Goal: Information Seeking & Learning: Understand process/instructions

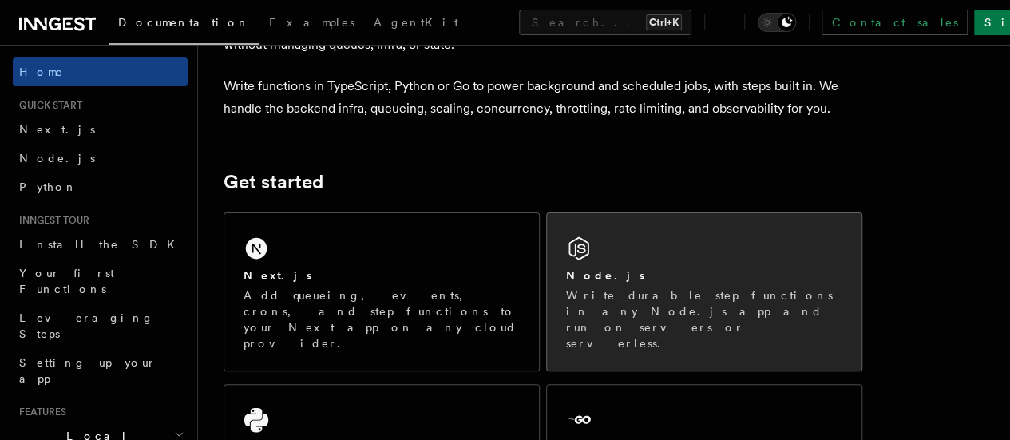
click at [675, 262] on div "Node.js Write durable step functions in any Node.js app and run on servers or s…" at bounding box center [704, 291] width 315 height 157
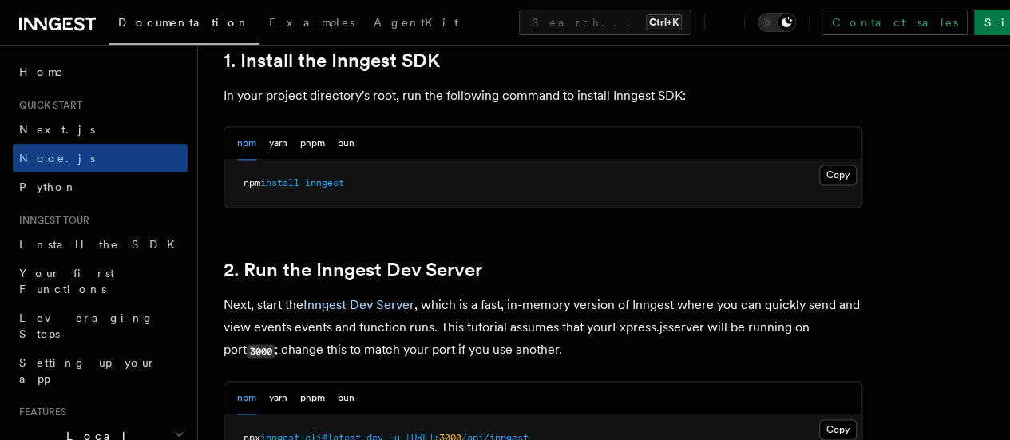
scroll to position [1059, 0]
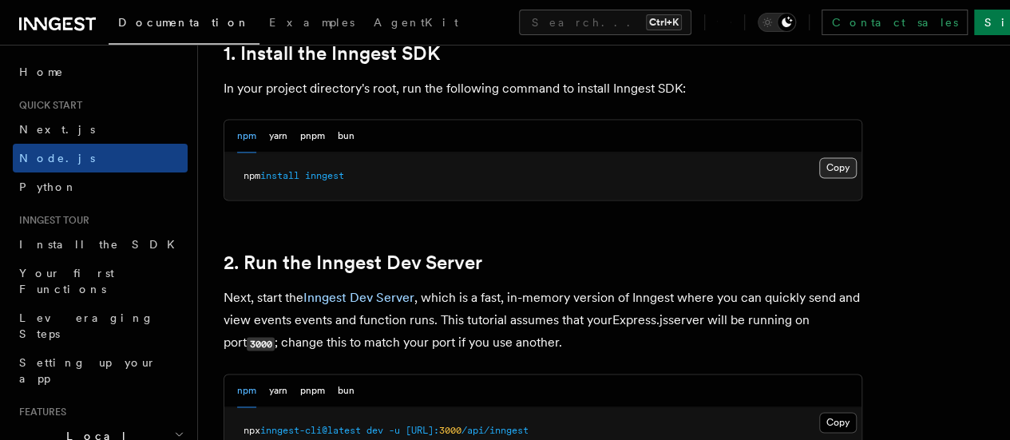
click at [819, 178] on button "Copy Copied" at bounding box center [838, 167] width 38 height 21
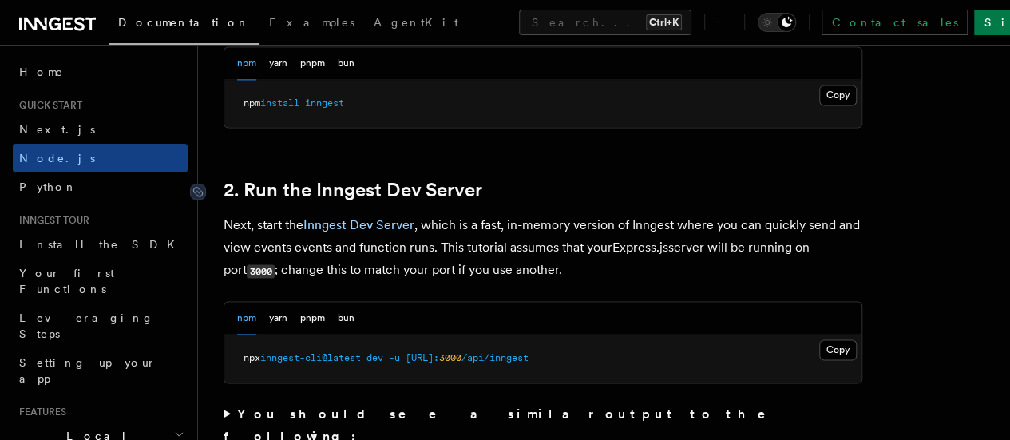
scroll to position [1127, 0]
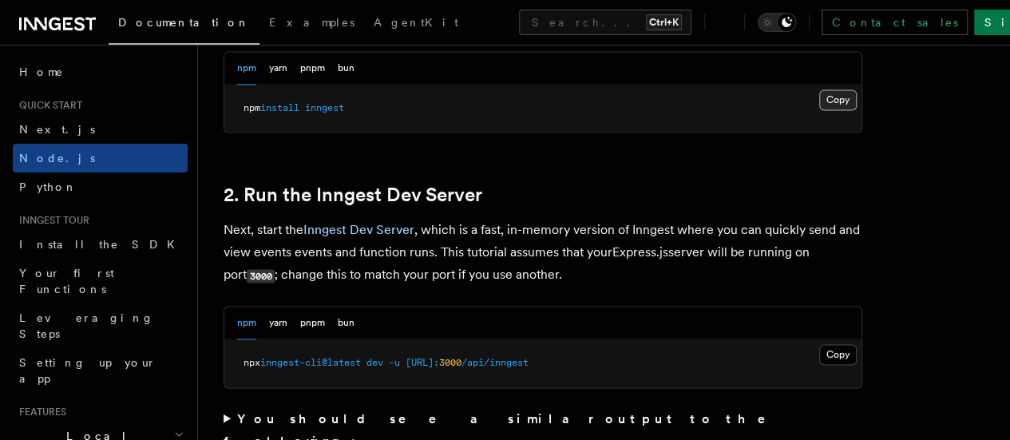
click at [819, 110] on button "Copy Copied" at bounding box center [838, 99] width 38 height 21
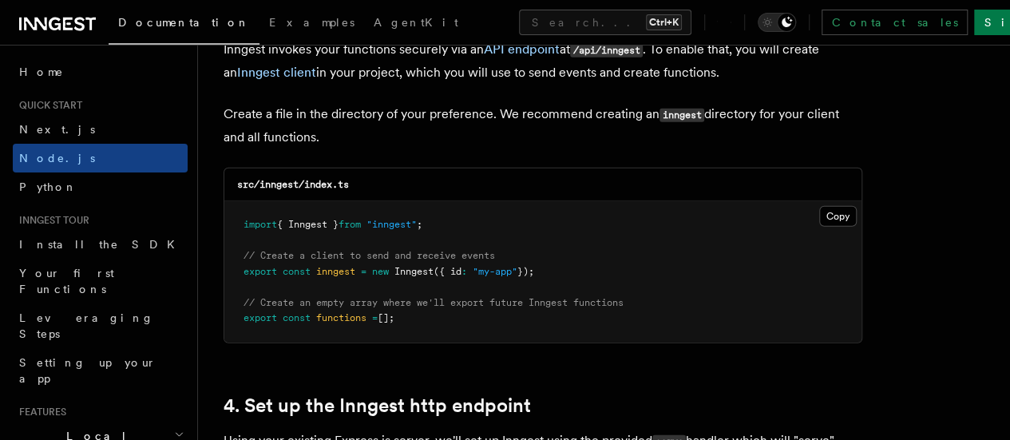
scroll to position [2100, 0]
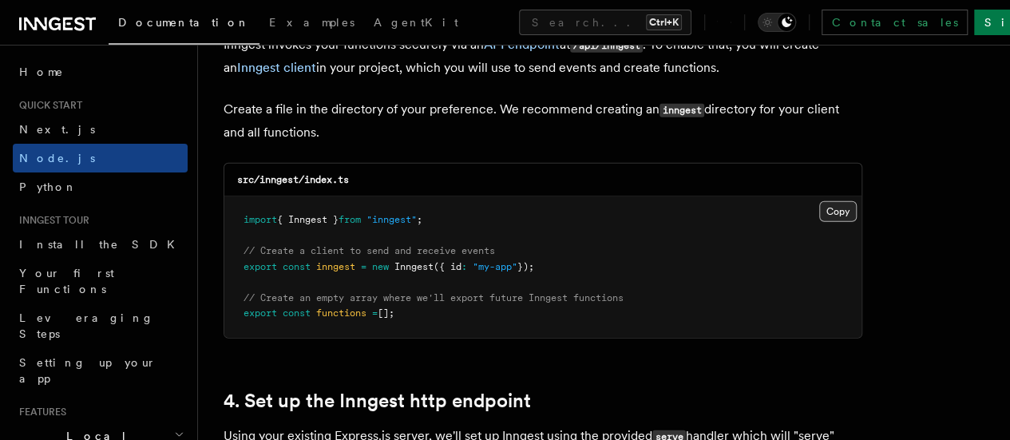
click at [819, 201] on button "Copy Copied" at bounding box center [838, 211] width 38 height 21
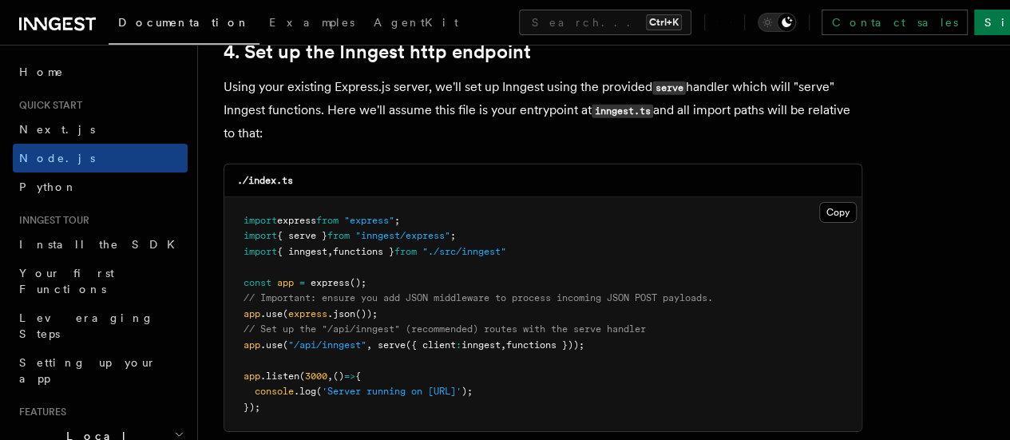
scroll to position [2450, 0]
drag, startPoint x: 534, startPoint y: 235, endPoint x: 229, endPoint y: 239, distance: 305.0
click at [229, 239] on pre "import express from "express" ; import { serve } from "inngest/express" ; impor…" at bounding box center [542, 313] width 637 height 235
click at [504, 304] on pre "import express from "express" ; import { serve } from "inngest/express" ; impor…" at bounding box center [542, 313] width 637 height 235
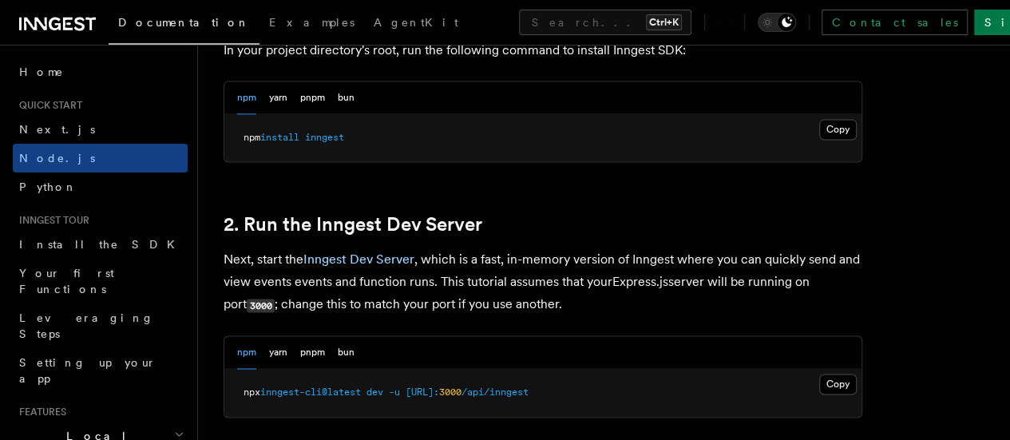
scroll to position [1097, 0]
drag, startPoint x: 357, startPoint y: 157, endPoint x: 236, endPoint y: 156, distance: 120.6
click at [236, 156] on pre "npm install inngest" at bounding box center [542, 139] width 637 height 48
copy span "npm install inngest"
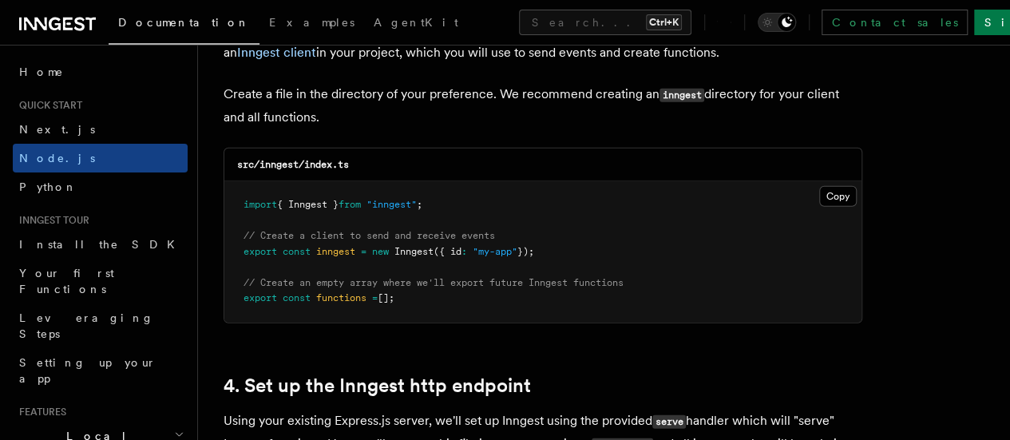
scroll to position [2115, 0]
click at [819, 187] on button "Copy Copied" at bounding box center [838, 197] width 38 height 21
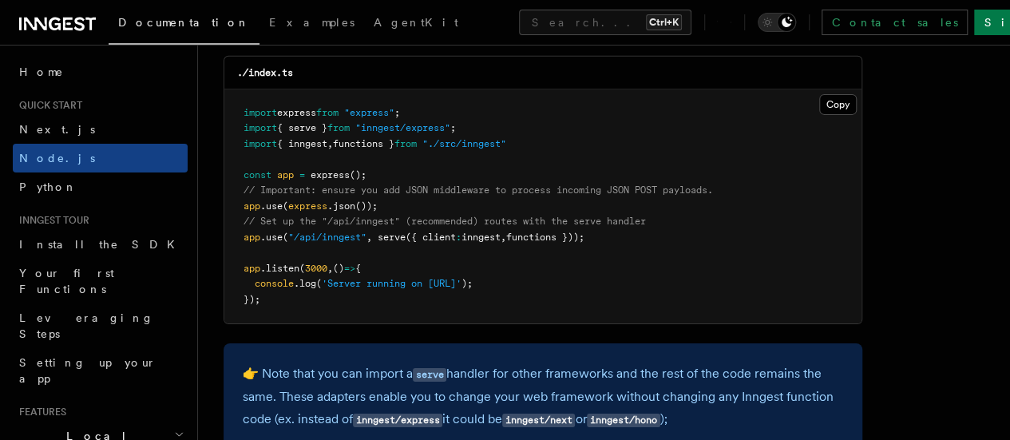
scroll to position [2583, 0]
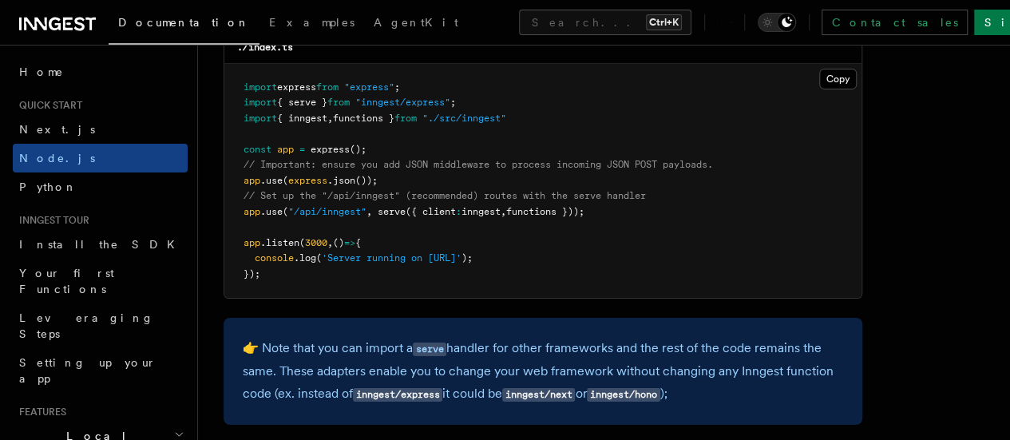
drag, startPoint x: 608, startPoint y: 198, endPoint x: 229, endPoint y: 196, distance: 379.2
click at [229, 196] on pre "import express from "express" ; import { serve } from "inngest/express" ; impor…" at bounding box center [542, 181] width 637 height 235
copy span "app .use ( "/api/inngest" , serve ({ client : inngest , functions }));"
click at [506, 206] on span "," at bounding box center [504, 211] width 6 height 11
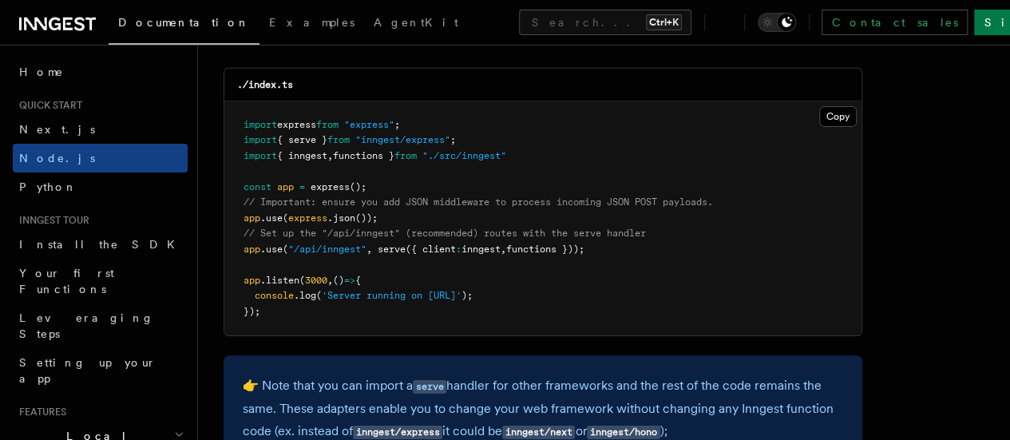
scroll to position [2544, 0]
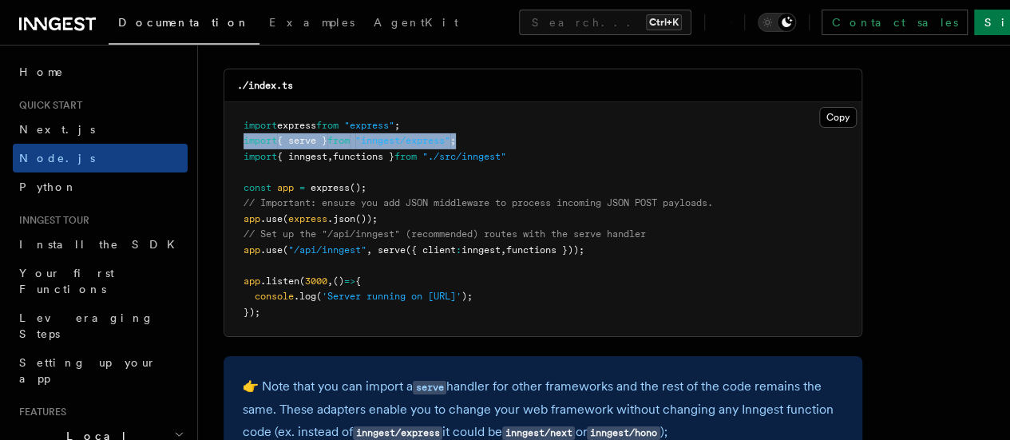
drag, startPoint x: 475, startPoint y: 125, endPoint x: 241, endPoint y: 132, distance: 234.0
click at [241, 132] on pre "import express from "express" ; import { serve } from "inngest/express" ; impor…" at bounding box center [542, 219] width 637 height 235
copy span "import { serve } from "inngest/express" ;"
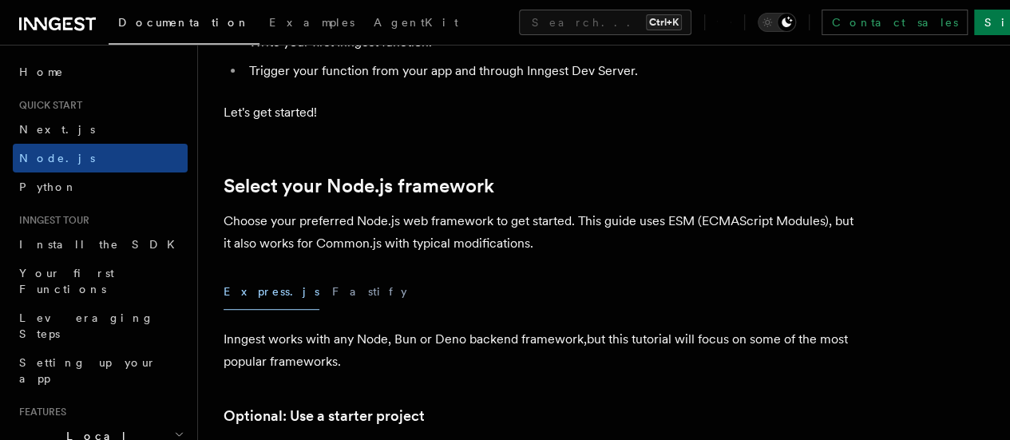
scroll to position [118, 0]
